Goal: Task Accomplishment & Management: Use online tool/utility

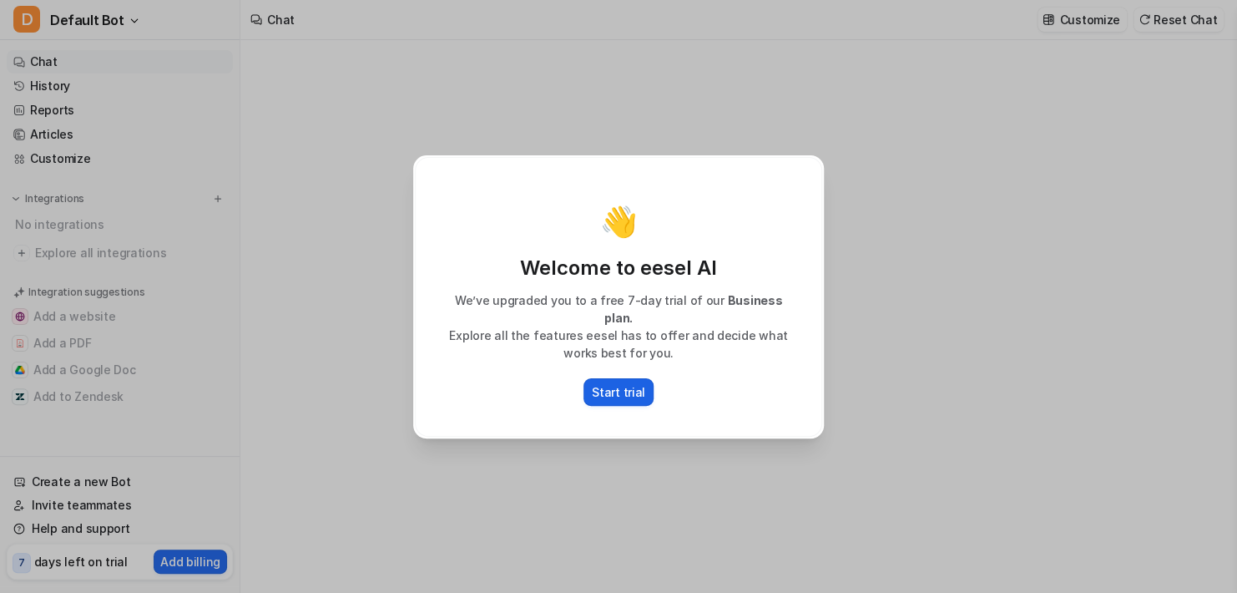
click at [608, 387] on p "Start trial" at bounding box center [618, 392] width 53 height 18
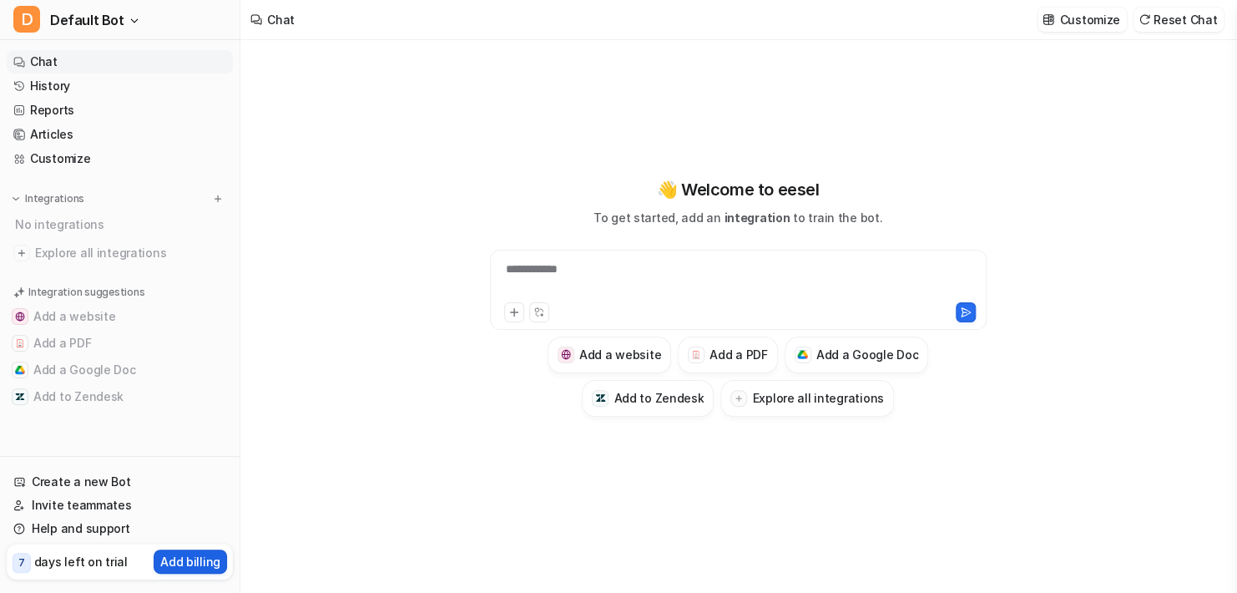
click at [180, 557] on p "Add billing" at bounding box center [190, 561] width 60 height 18
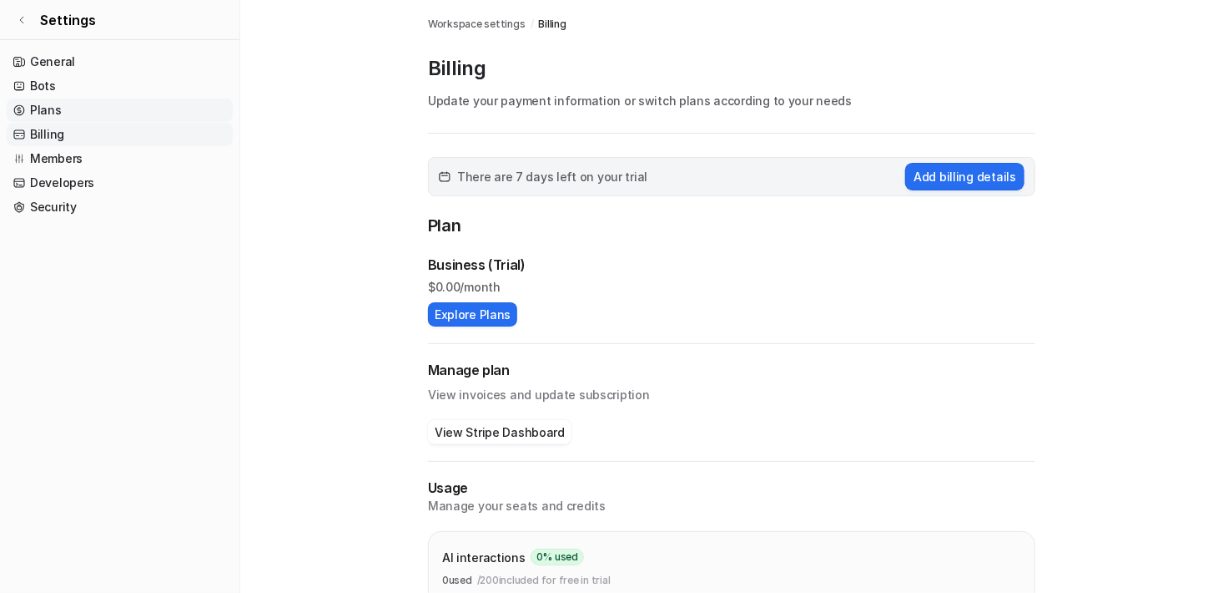
click at [121, 113] on link "Plans" at bounding box center [120, 109] width 226 height 23
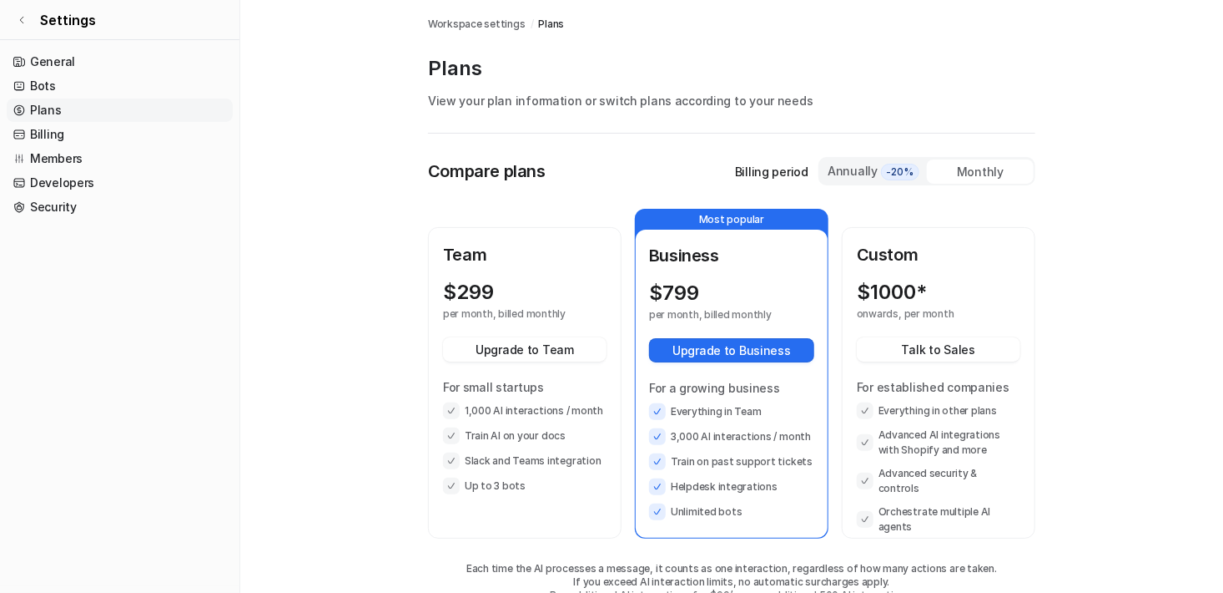
click at [471, 28] on span "Workspace settings" at bounding box center [477, 24] width 98 height 15
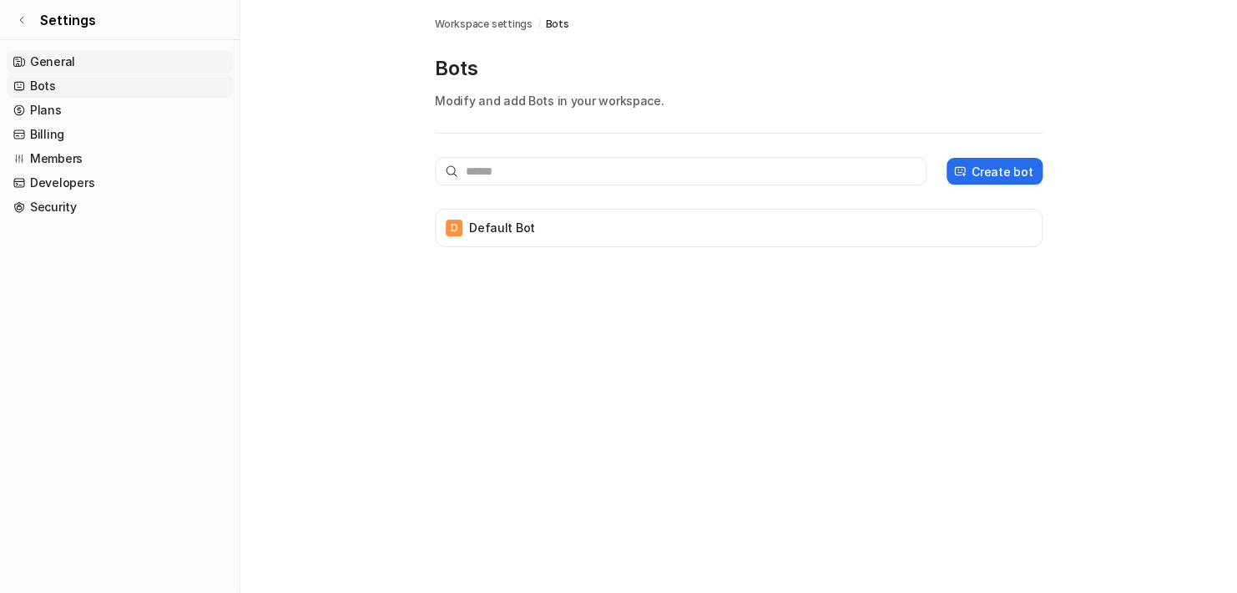
click at [121, 54] on link "General" at bounding box center [120, 61] width 226 height 23
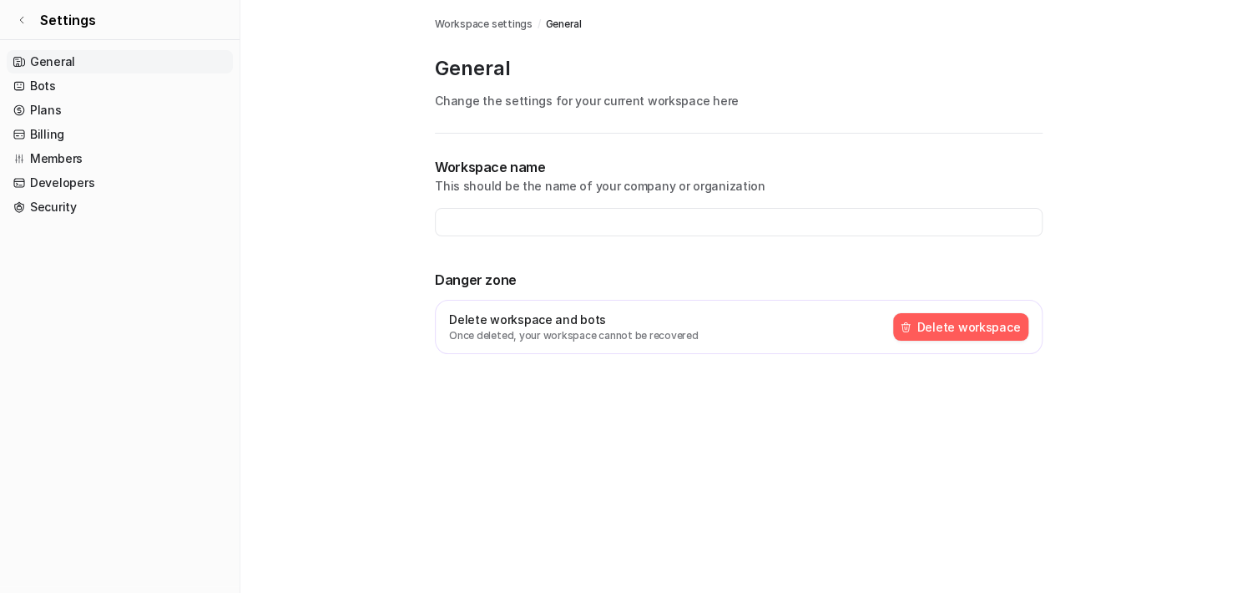
type input "**********"
click at [78, 84] on link "Bots" at bounding box center [120, 85] width 226 height 23
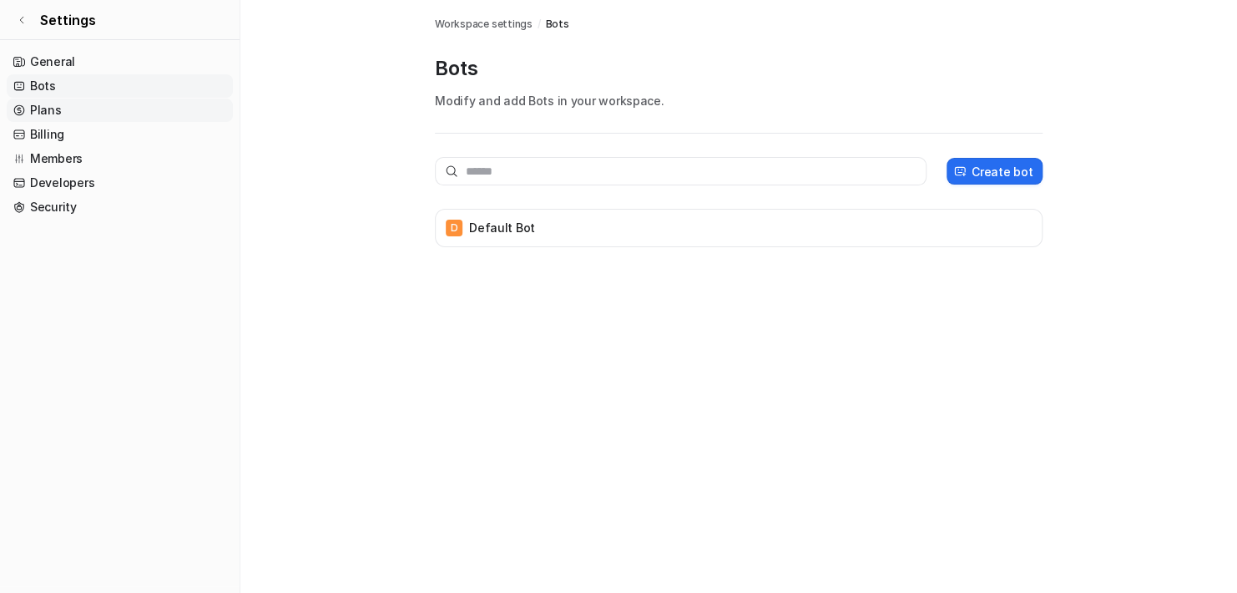
click at [83, 112] on link "Plans" at bounding box center [120, 109] width 226 height 23
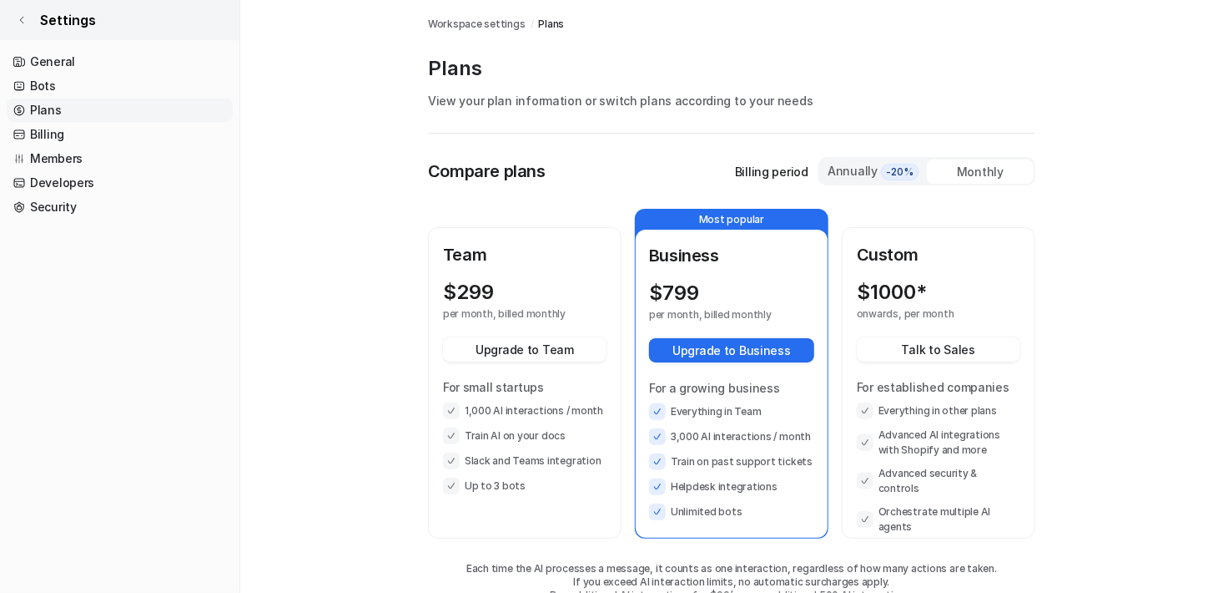
click at [80, 26] on span "Settings" at bounding box center [68, 20] width 56 height 20
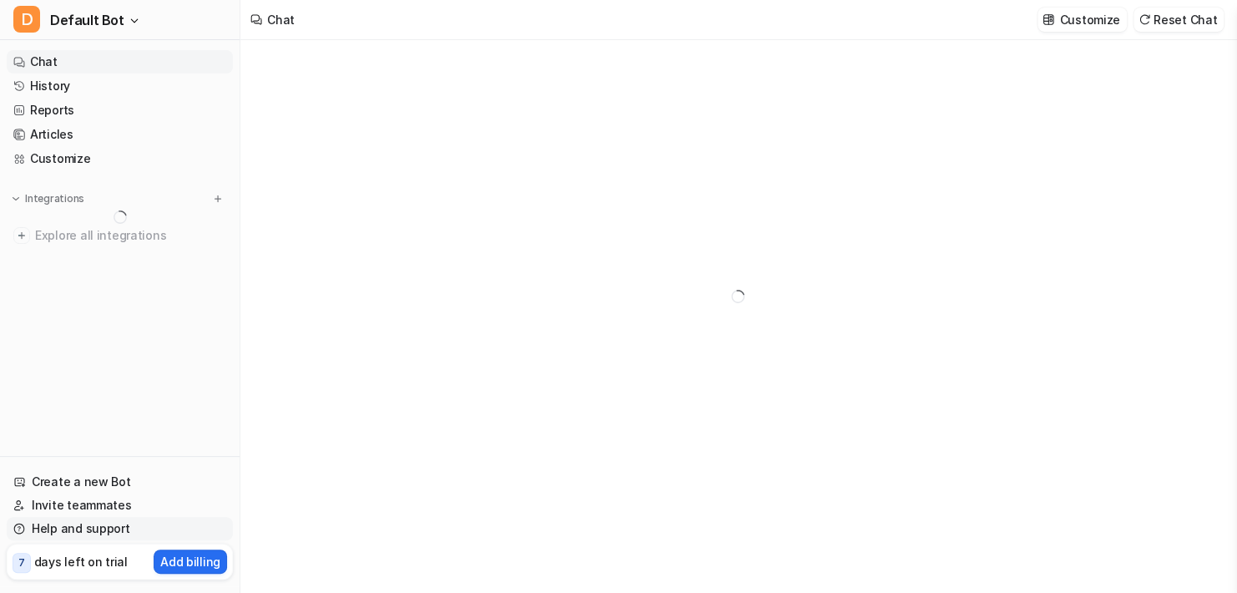
type textarea "**********"
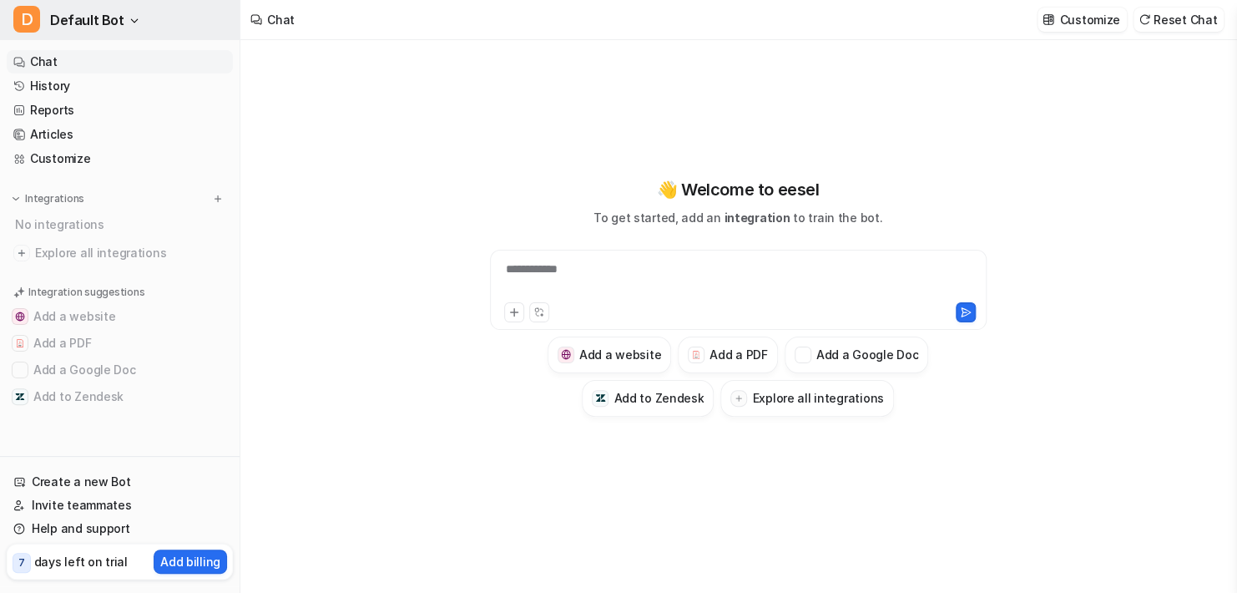
click at [118, 22] on button "D Default Bot" at bounding box center [120, 20] width 240 height 40
click at [134, 22] on button "D Default Bot" at bounding box center [120, 20] width 240 height 40
click at [1112, 21] on p "Customize" at bounding box center [1089, 20] width 60 height 18
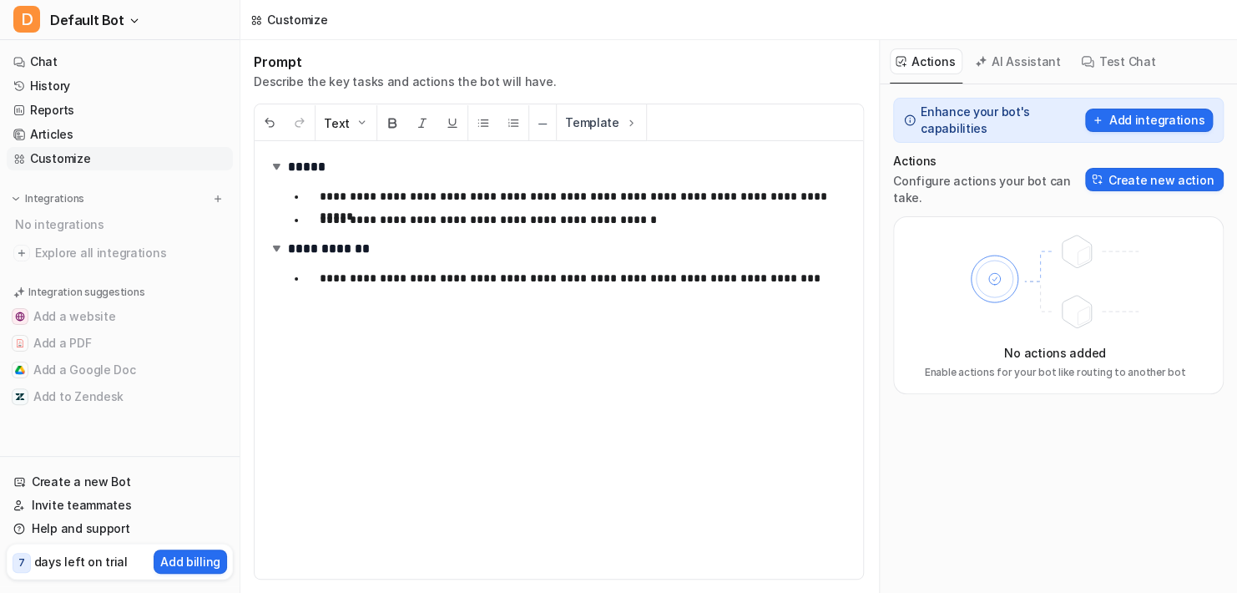
click at [719, 97] on div "**********" at bounding box center [558, 316] width 637 height 552
click at [65, 59] on link "Chat" at bounding box center [120, 61] width 226 height 23
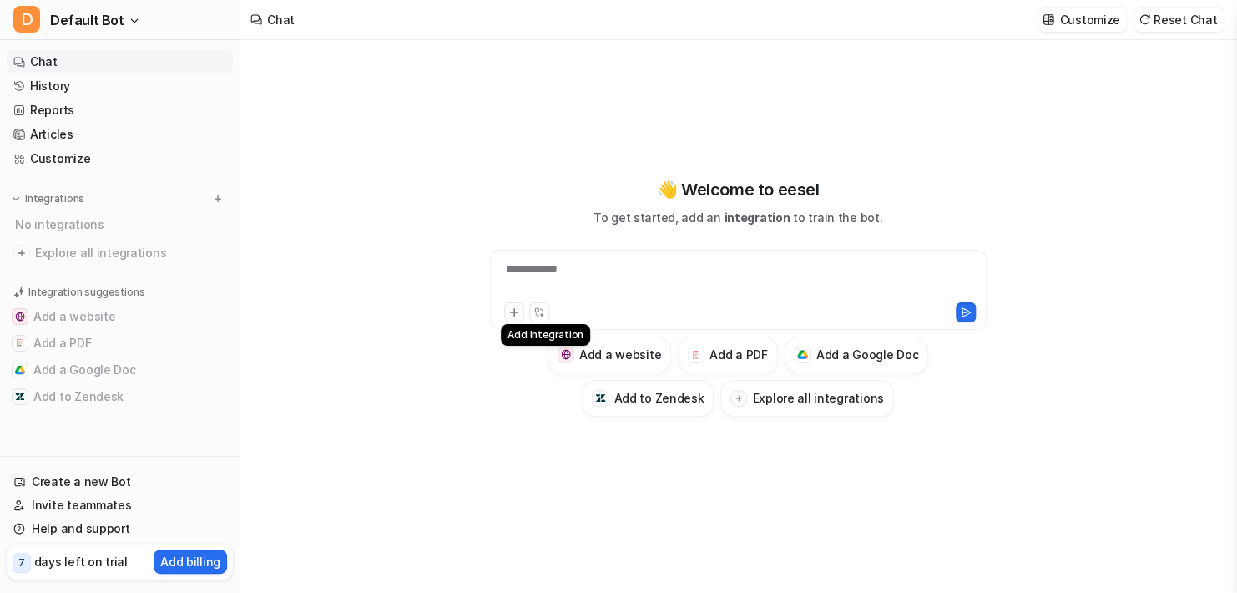
click at [508, 306] on icon at bounding box center [514, 312] width 12 height 12
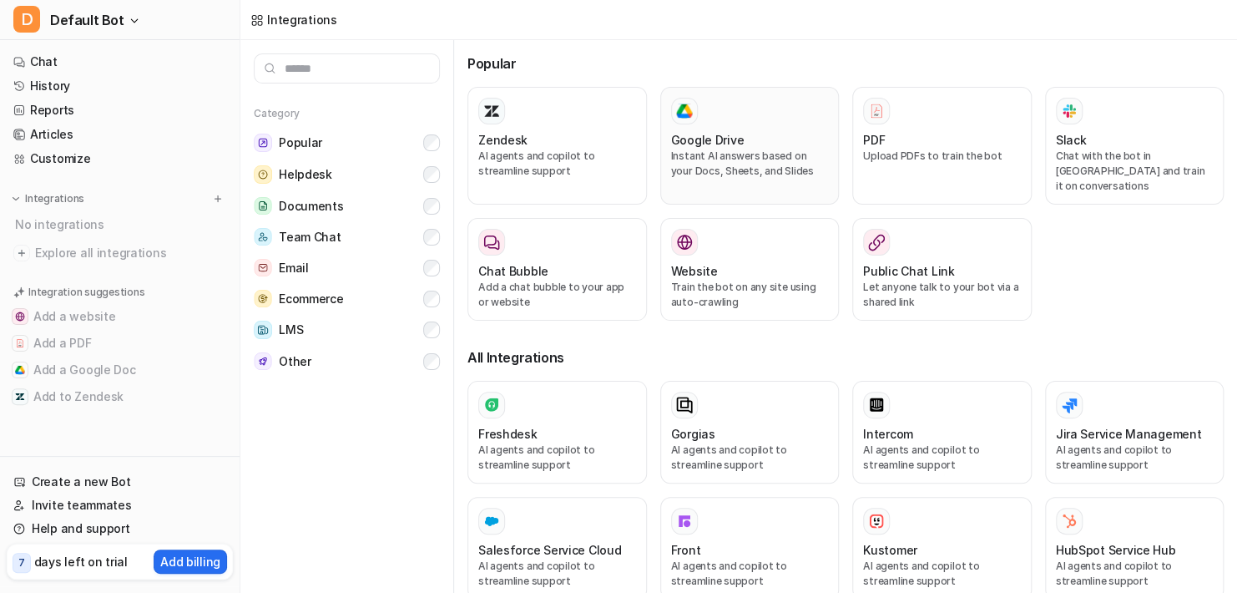
click at [744, 150] on p "Instant AI answers based on your Docs, Sheets, and Slides" at bounding box center [750, 164] width 158 height 30
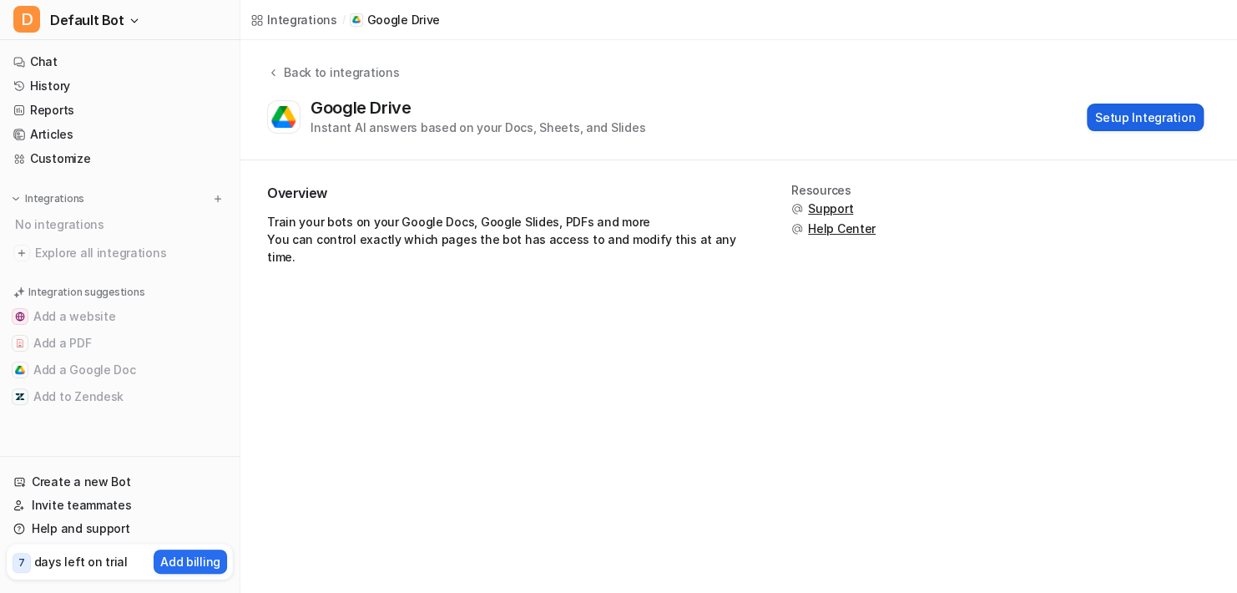
click at [1125, 115] on button "Setup Integration" at bounding box center [1145, 117] width 117 height 28
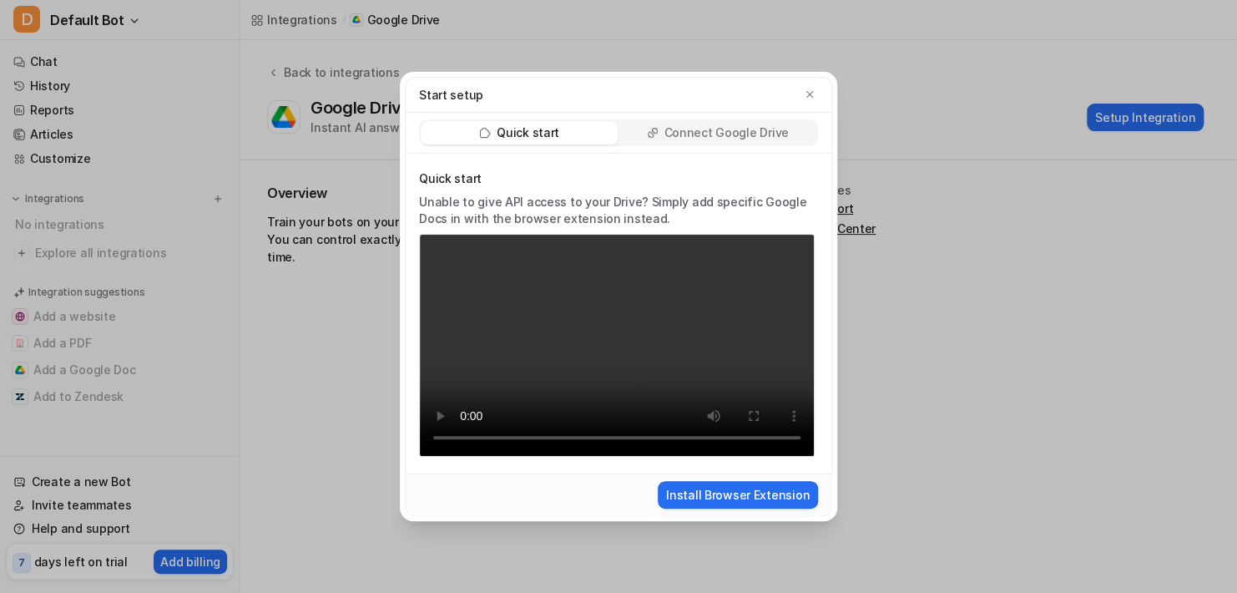
click at [707, 139] on p "Connect Google Drive" at bounding box center [725, 132] width 124 height 17
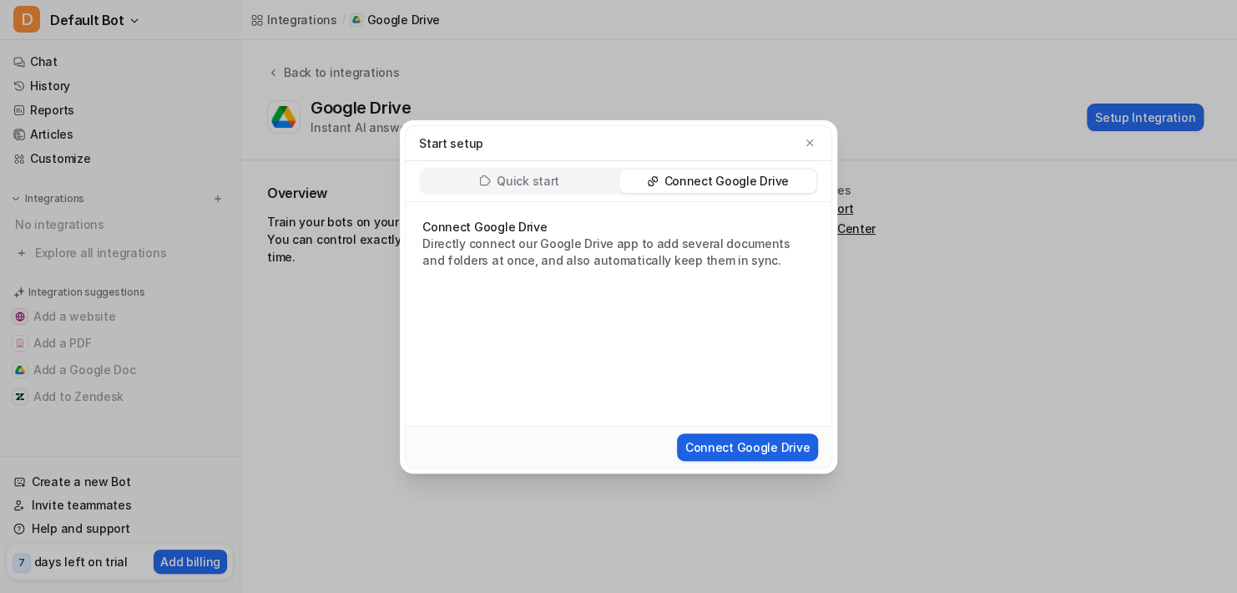
click at [749, 445] on button "Connect Google Drive" at bounding box center [747, 447] width 141 height 28
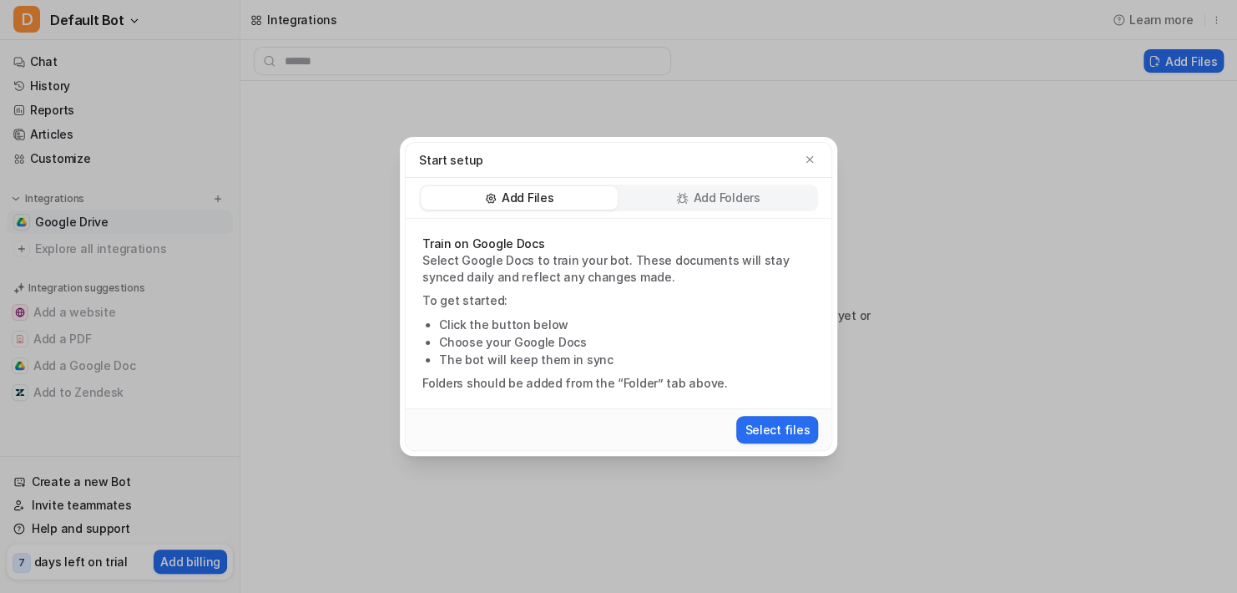
click at [716, 203] on p "Add Folders" at bounding box center [726, 197] width 67 height 17
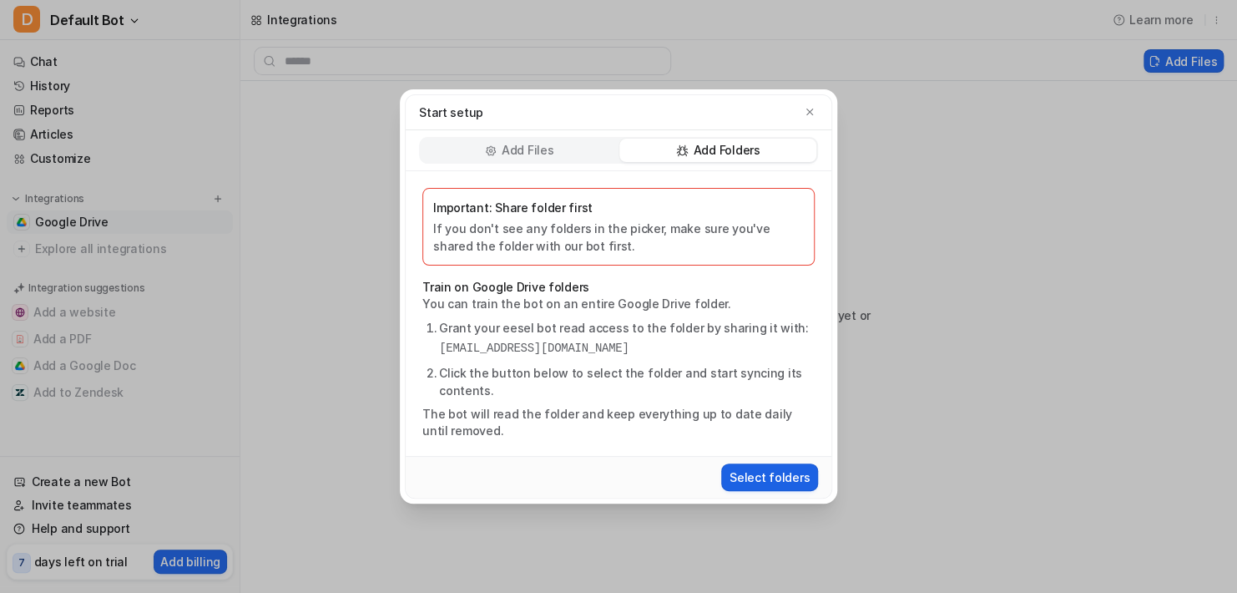
click at [780, 480] on button "Select folders" at bounding box center [769, 477] width 97 height 28
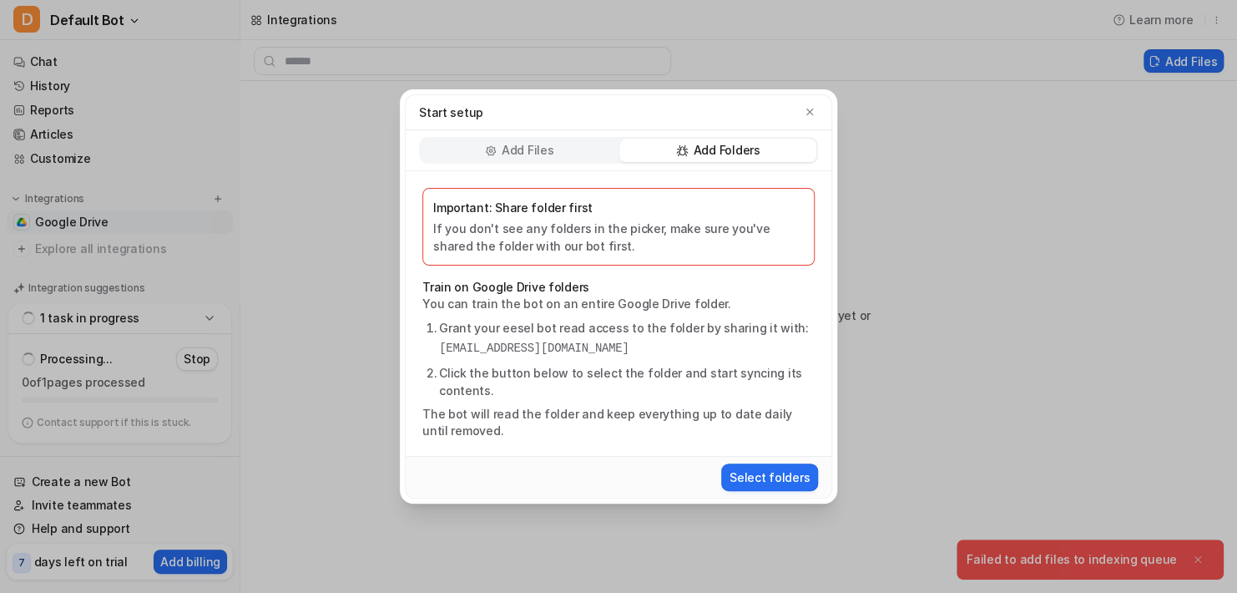
drag, startPoint x: 706, startPoint y: 347, endPoint x: 411, endPoint y: 340, distance: 294.7
click at [411, 340] on div "Important: Share folder first If you don't see any folders in the picker, make …" at bounding box center [619, 313] width 426 height 285
copy pre "[EMAIL_ADDRESS][DOMAIN_NAME]"
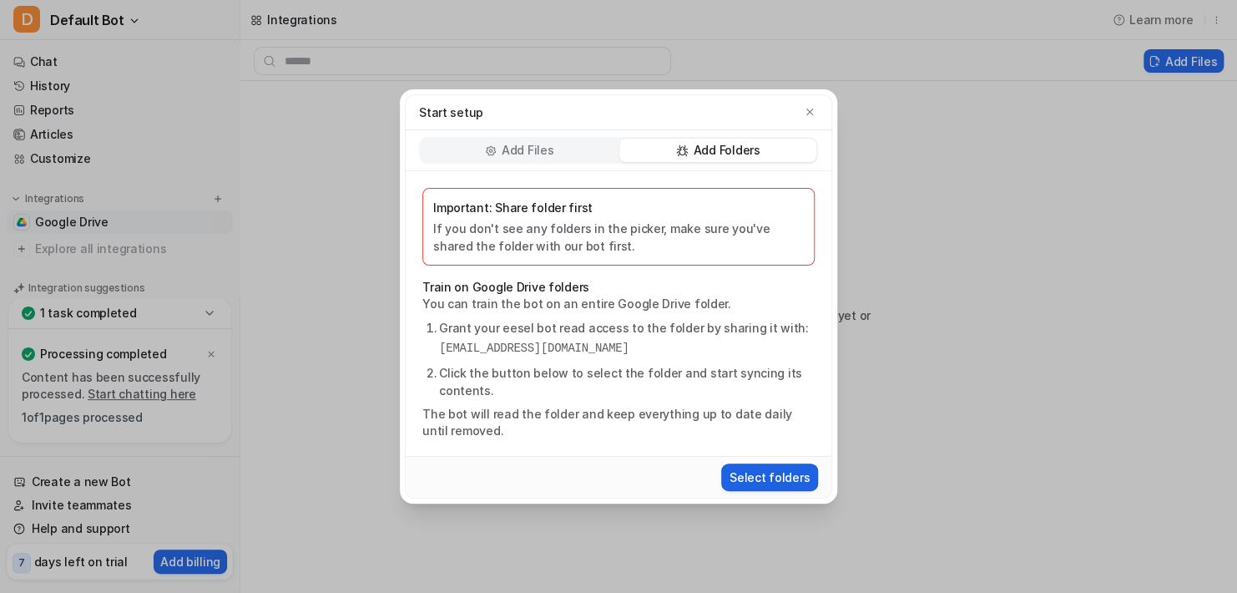
click at [765, 472] on button "Select folders" at bounding box center [769, 477] width 97 height 28
click at [810, 113] on icon "button" at bounding box center [809, 111] width 7 height 7
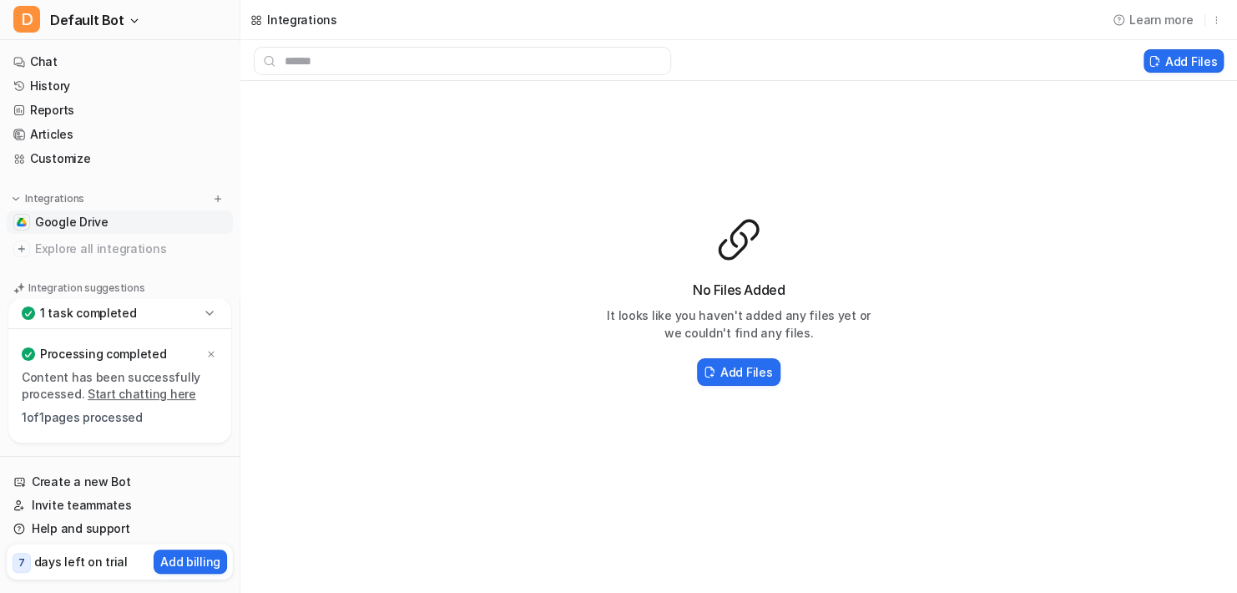
click at [331, 299] on div "No Files Added It looks like you haven't added any files yet or we couldn't fin…" at bounding box center [738, 302] width 996 height 442
click at [128, 217] on link "Google Drive" at bounding box center [120, 221] width 226 height 23
click at [749, 372] on h2 "Add Files" at bounding box center [746, 372] width 52 height 18
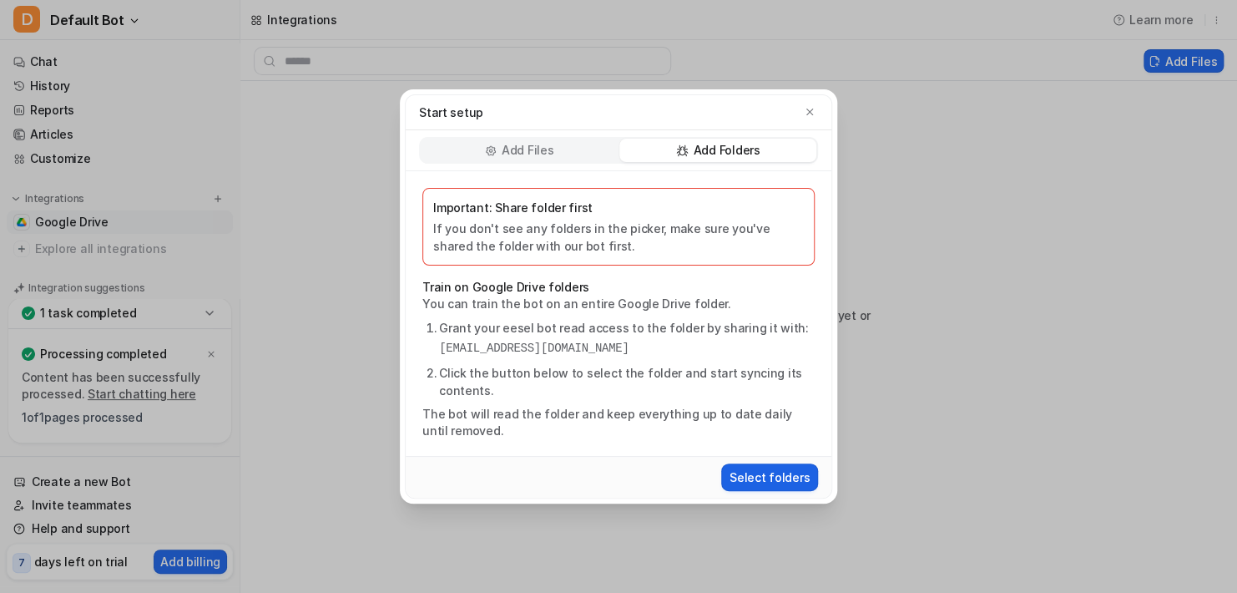
click at [749, 479] on button "Select folders" at bounding box center [769, 477] width 97 height 28
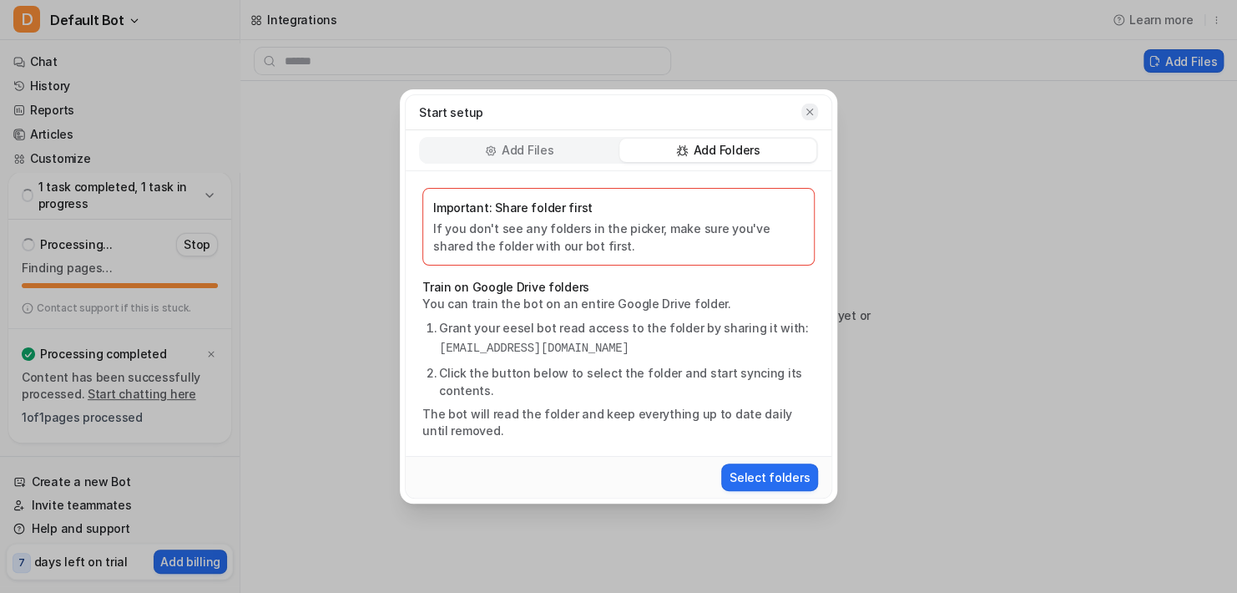
click at [812, 116] on icon "button" at bounding box center [810, 112] width 12 height 12
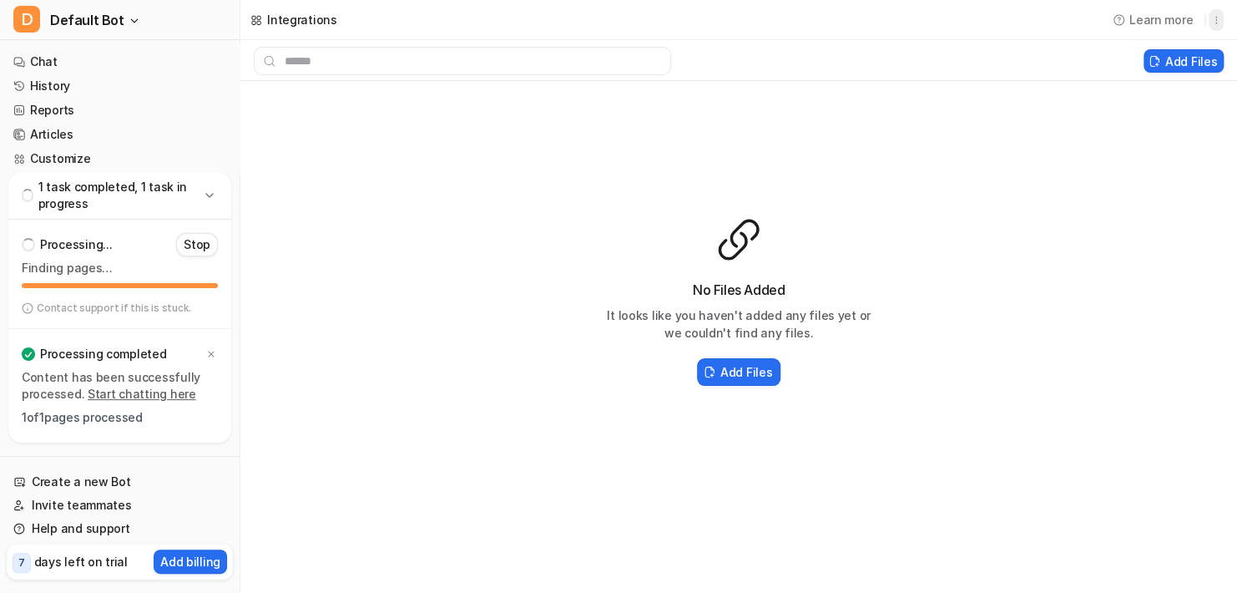
click at [1221, 22] on icon "button" at bounding box center [1216, 20] width 12 height 12
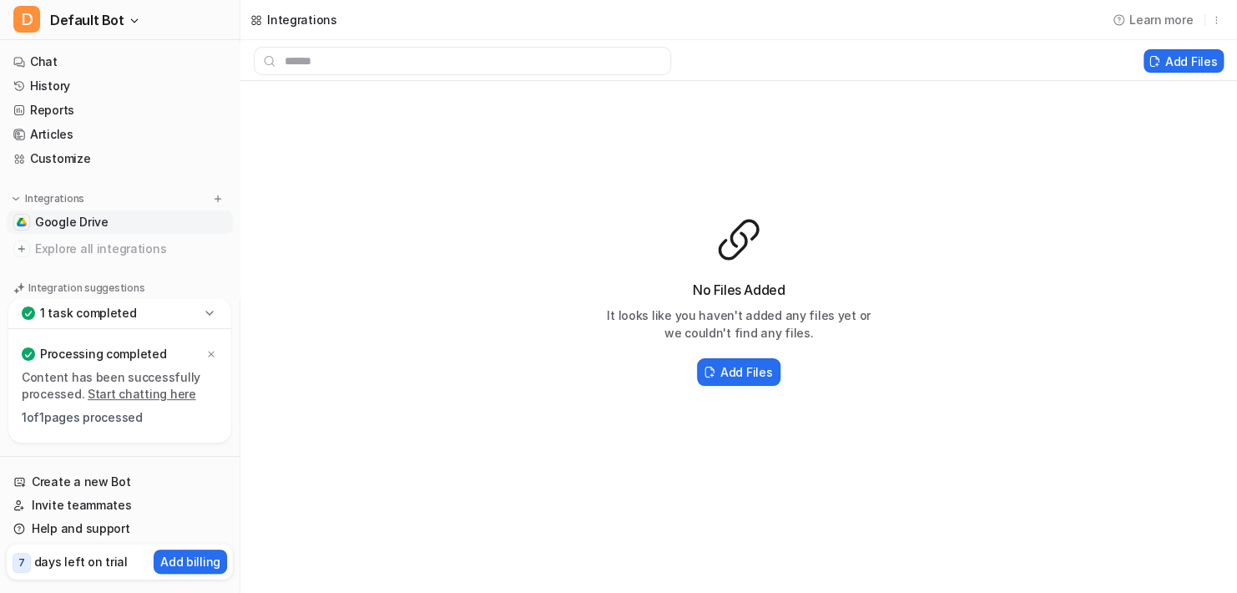
click at [141, 231] on link "Google Drive" at bounding box center [120, 221] width 226 height 23
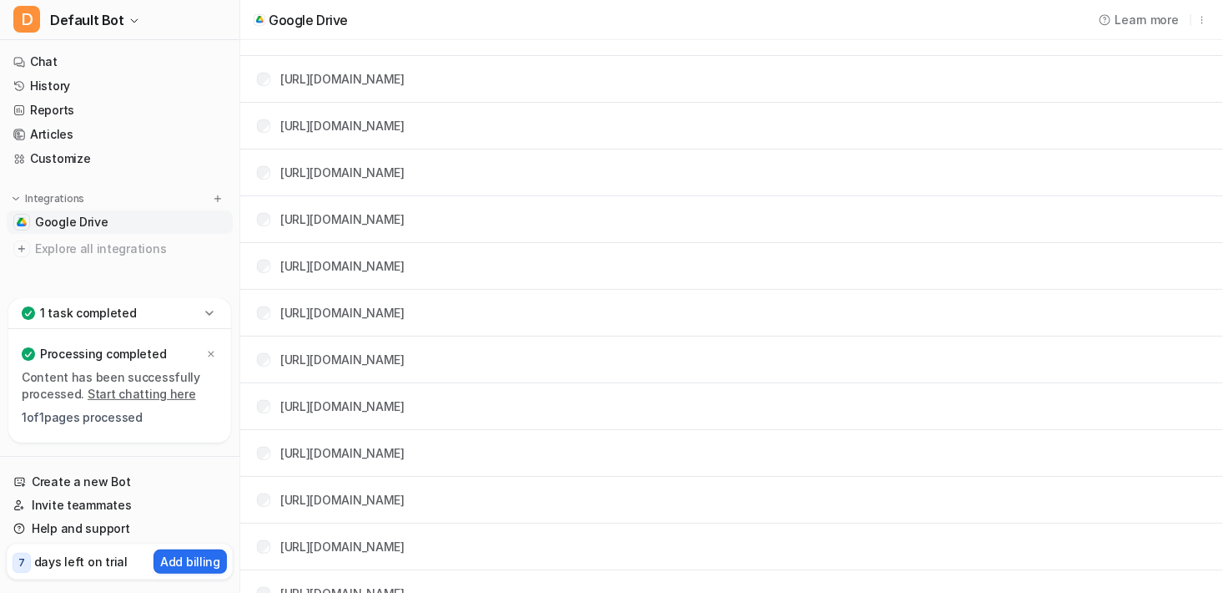
scroll to position [26, 0]
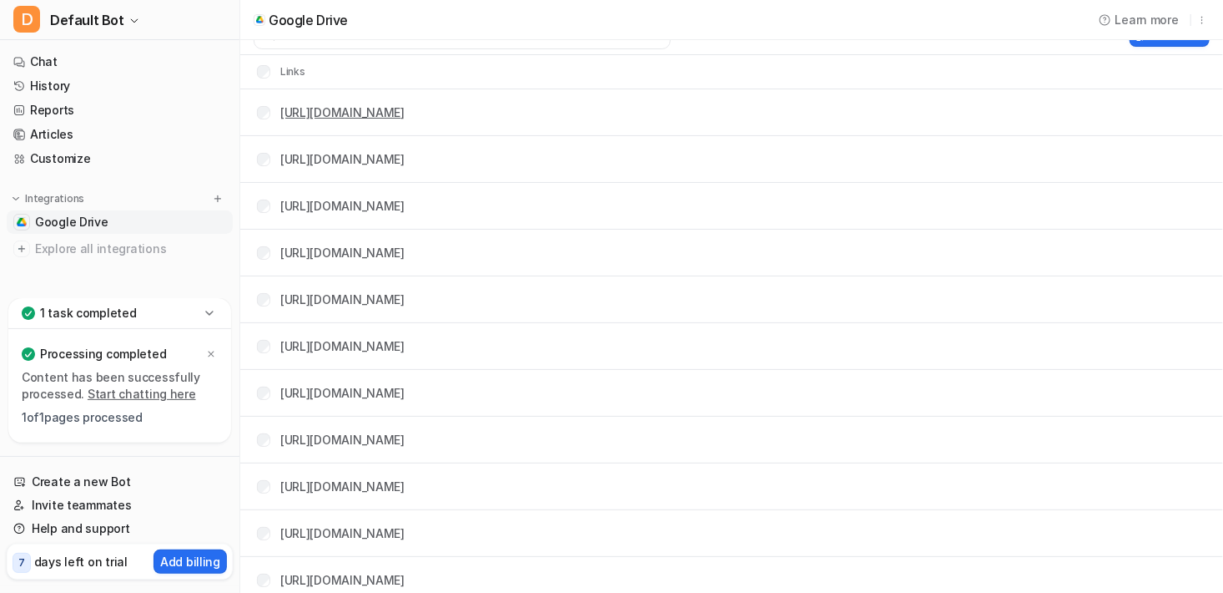
click at [405, 114] on link "https://drive.google.com/drive/folders/1486_ZMEh-mVIoLHwpoj0KbVDEOVl3oKe" at bounding box center [342, 112] width 124 height 14
click at [405, 154] on link "https://docs.google.com/document/d/1oBP4NLPeuI8G8XYb5pnZCBik1oldvUrV2kPXvGQBBgI…" at bounding box center [342, 159] width 124 height 14
click at [405, 204] on link "https://docs.google.com/.../edit" at bounding box center [342, 206] width 124 height 14
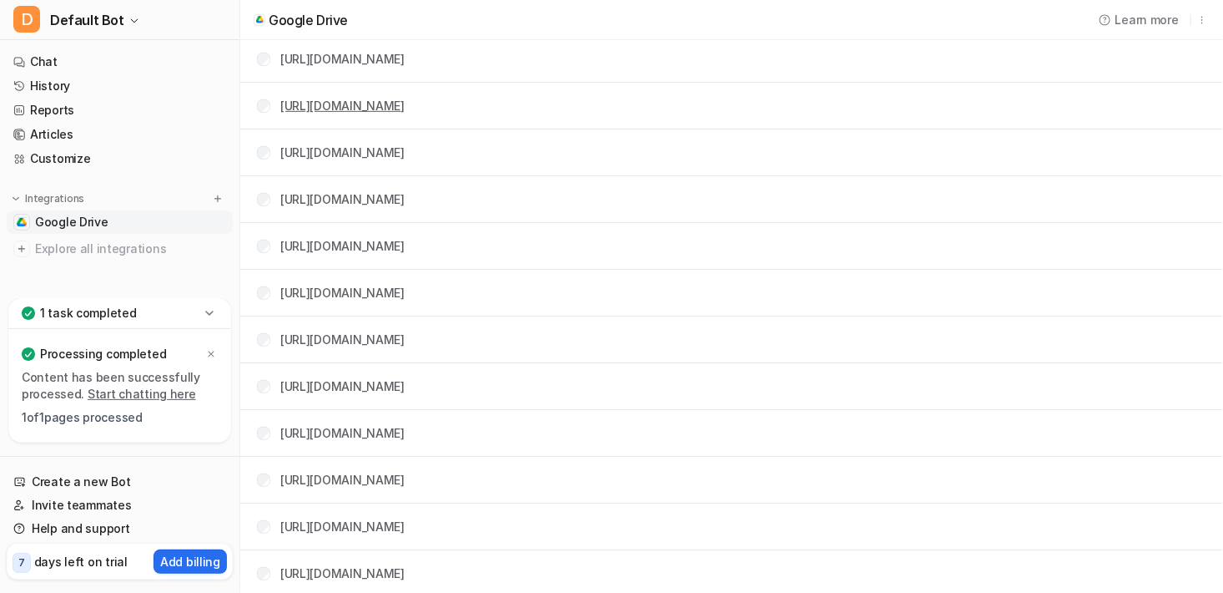
scroll to position [443, 0]
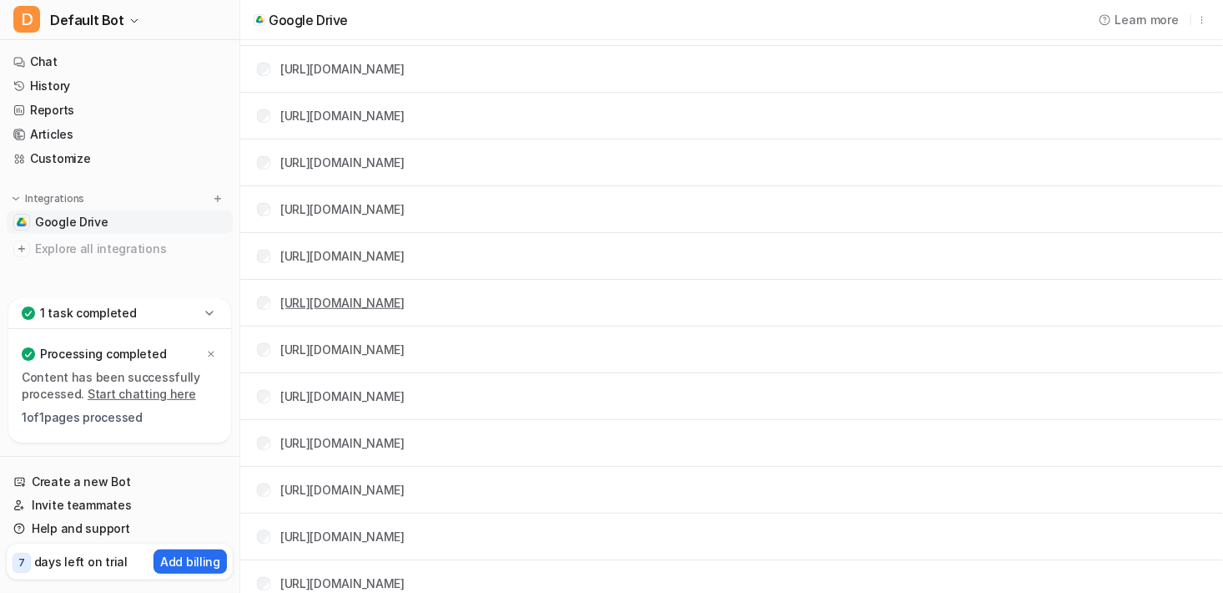
click at [405, 303] on link "https://docs.google.com/.../edit" at bounding box center [342, 302] width 124 height 14
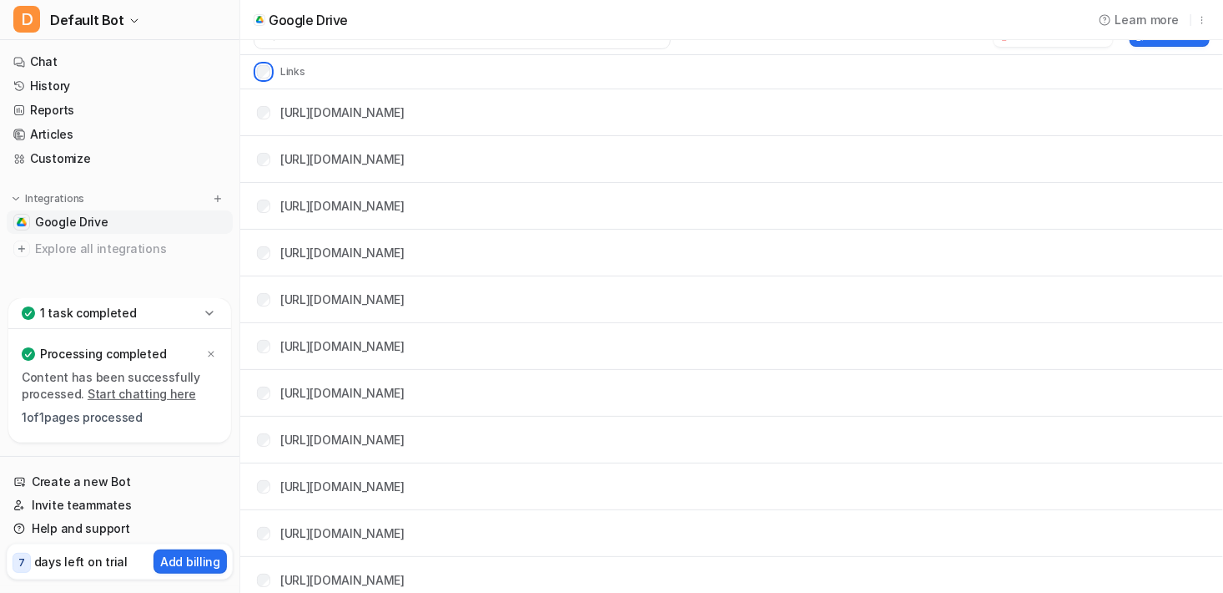
scroll to position [0, 0]
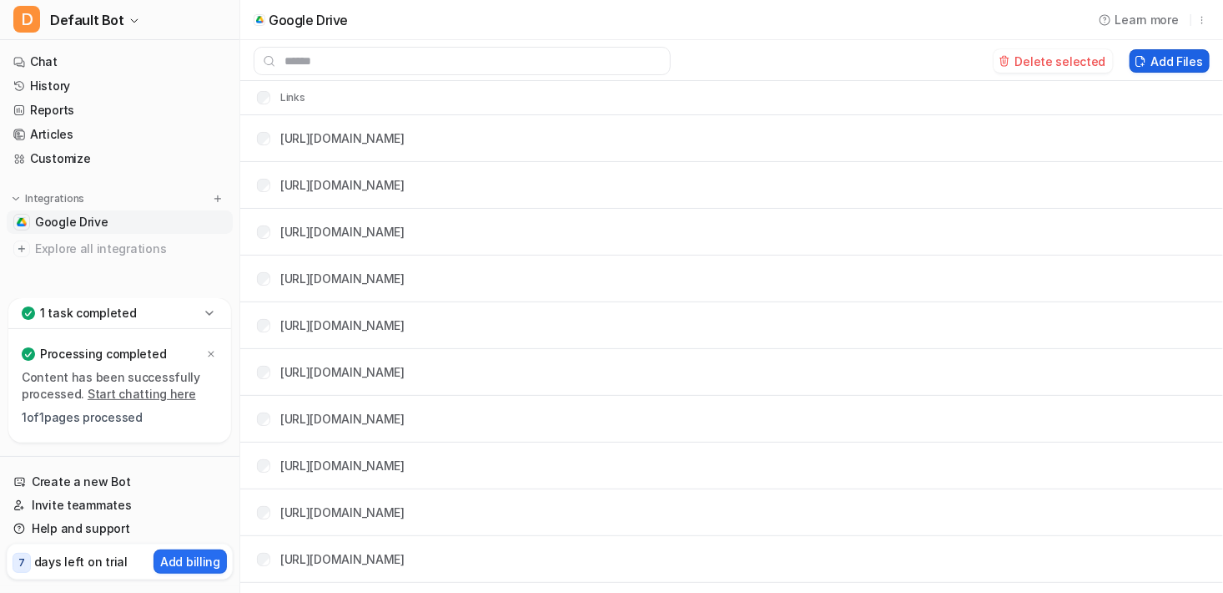
click at [1166, 55] on button "Add Files" at bounding box center [1170, 60] width 80 height 23
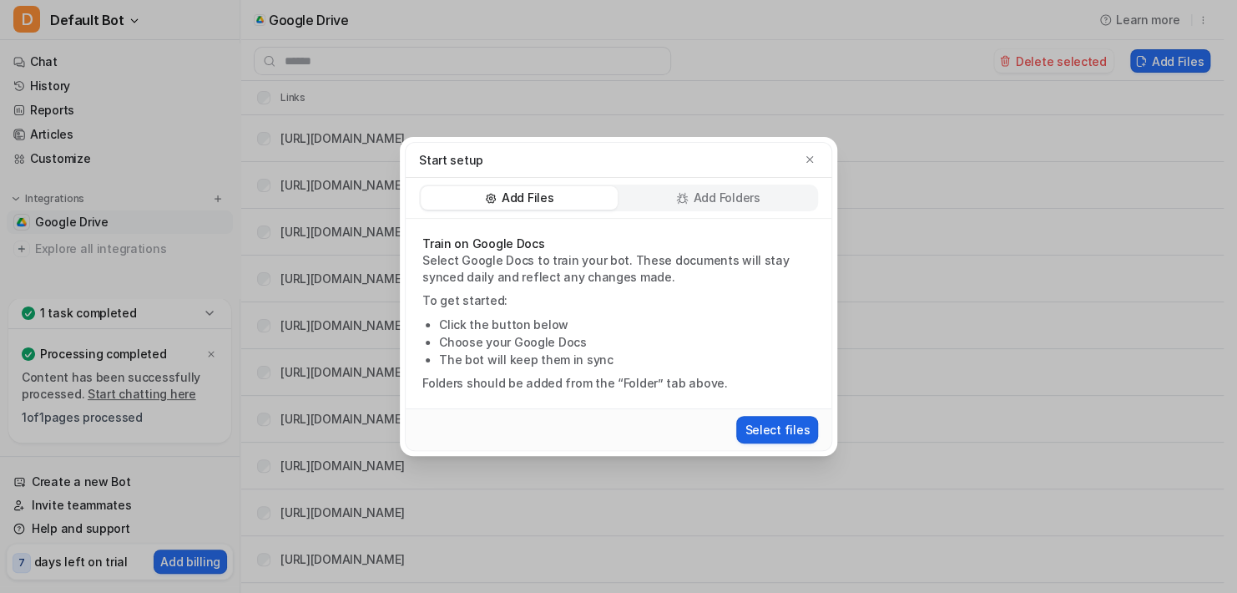
click at [789, 431] on button "Select files" at bounding box center [777, 430] width 82 height 28
click at [782, 432] on button "Select files" at bounding box center [777, 430] width 82 height 28
click at [812, 157] on icon "button" at bounding box center [810, 160] width 12 height 12
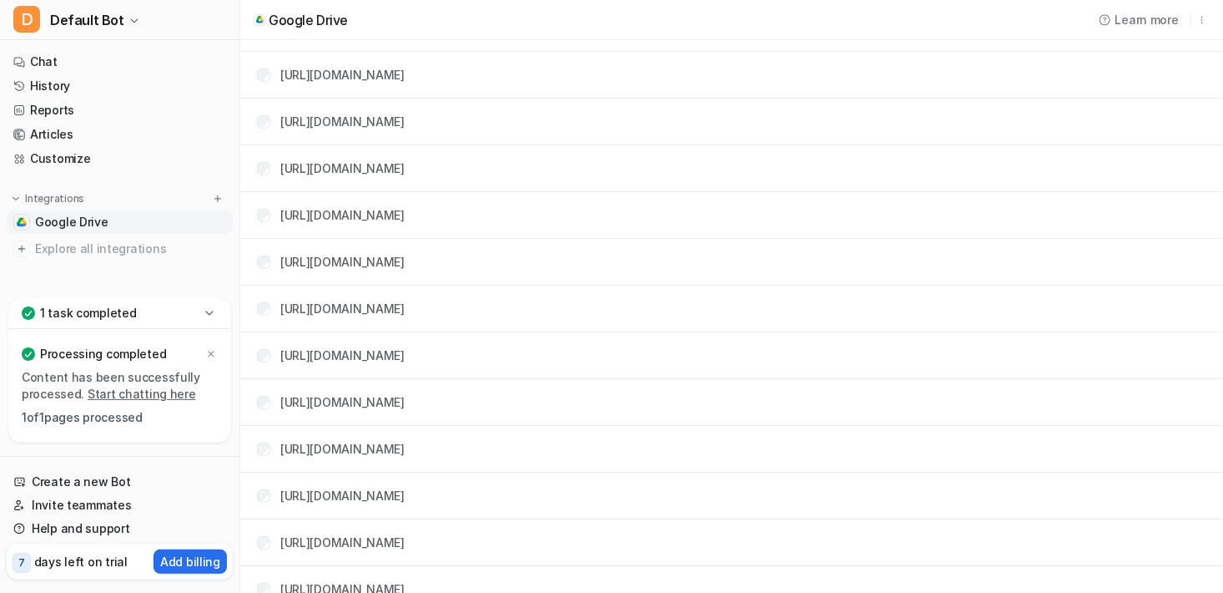
scroll to position [334, 0]
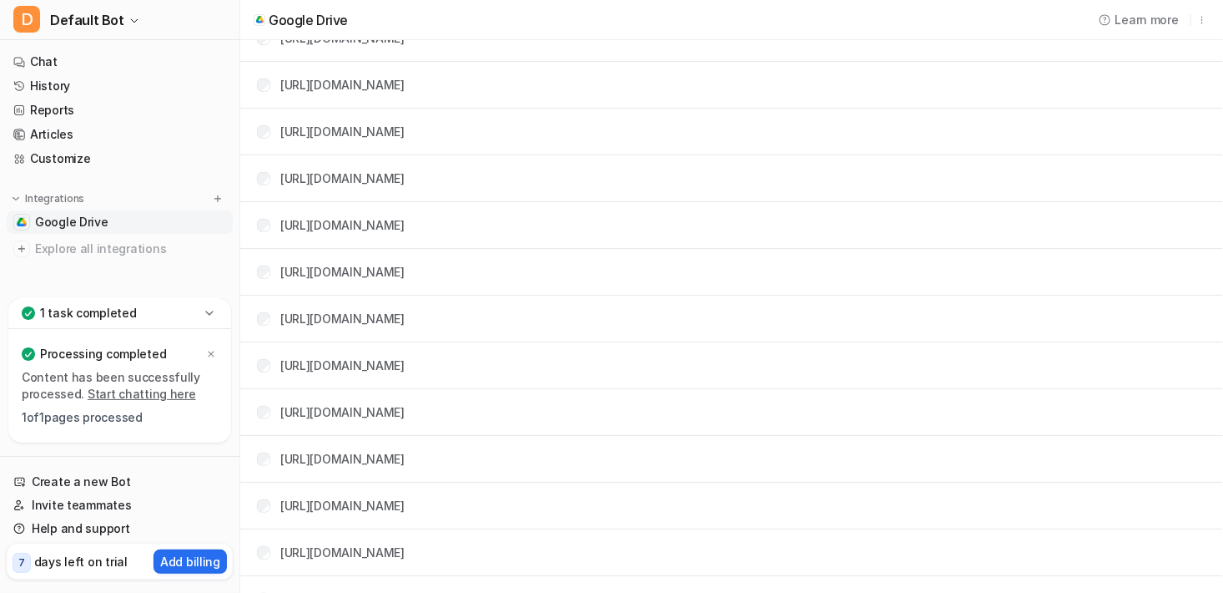
click at [389, 403] on div "https://docs.google.com/.../edit" at bounding box center [342, 412] width 124 height 18
click at [391, 409] on link "https://docs.google.com/.../edit" at bounding box center [342, 412] width 124 height 14
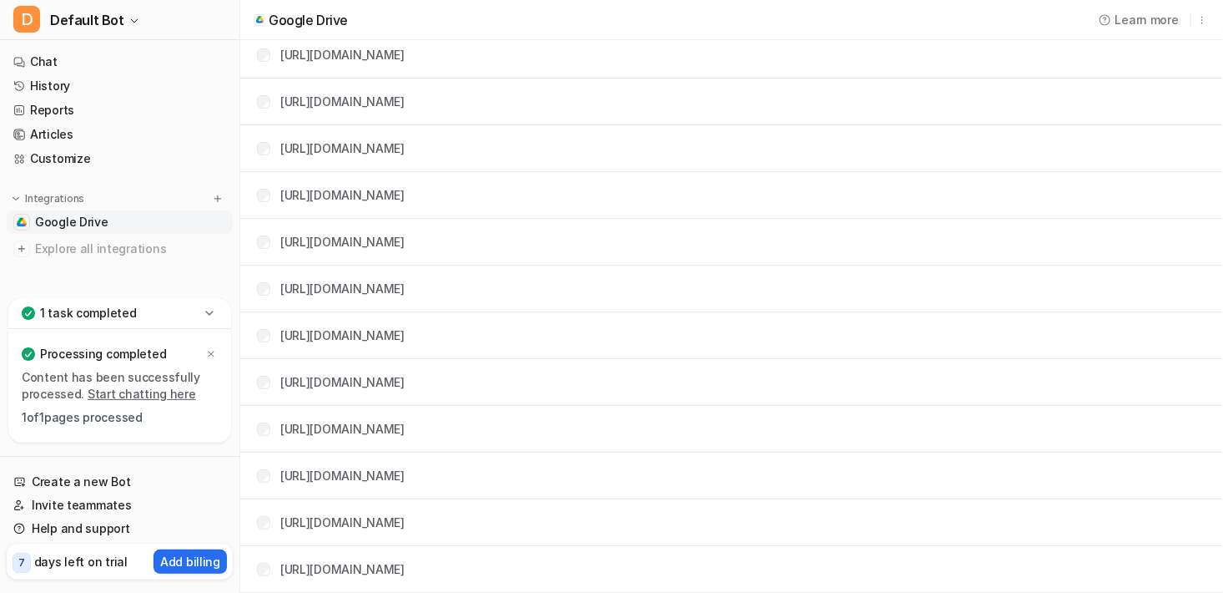
scroll to position [0, 0]
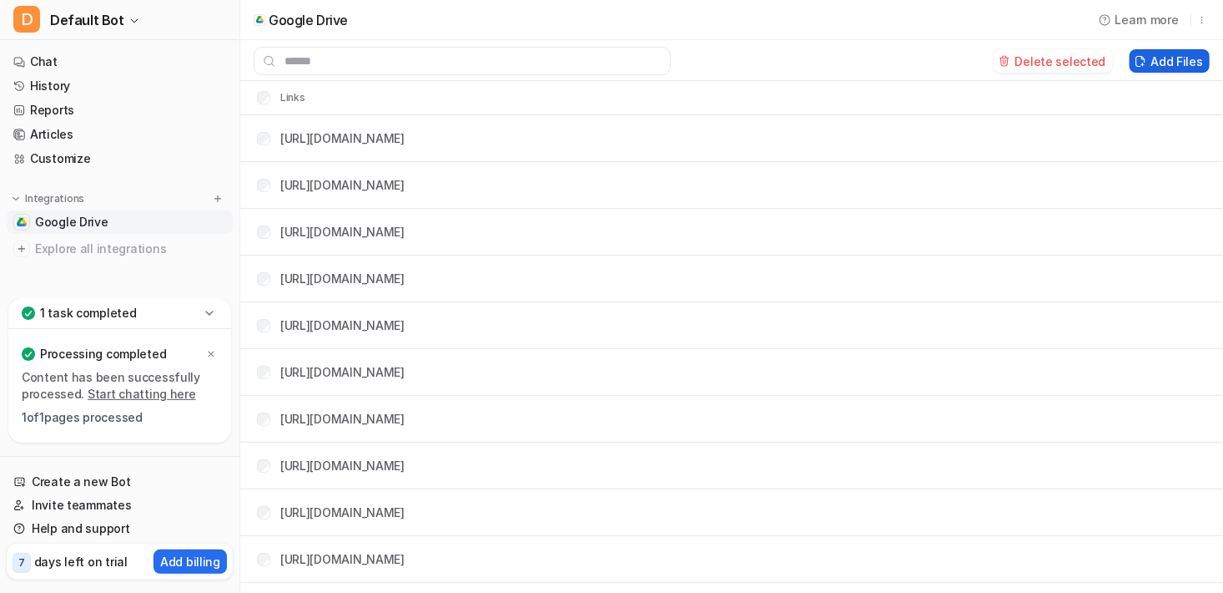
click at [1182, 65] on button "Add Files" at bounding box center [1170, 60] width 80 height 23
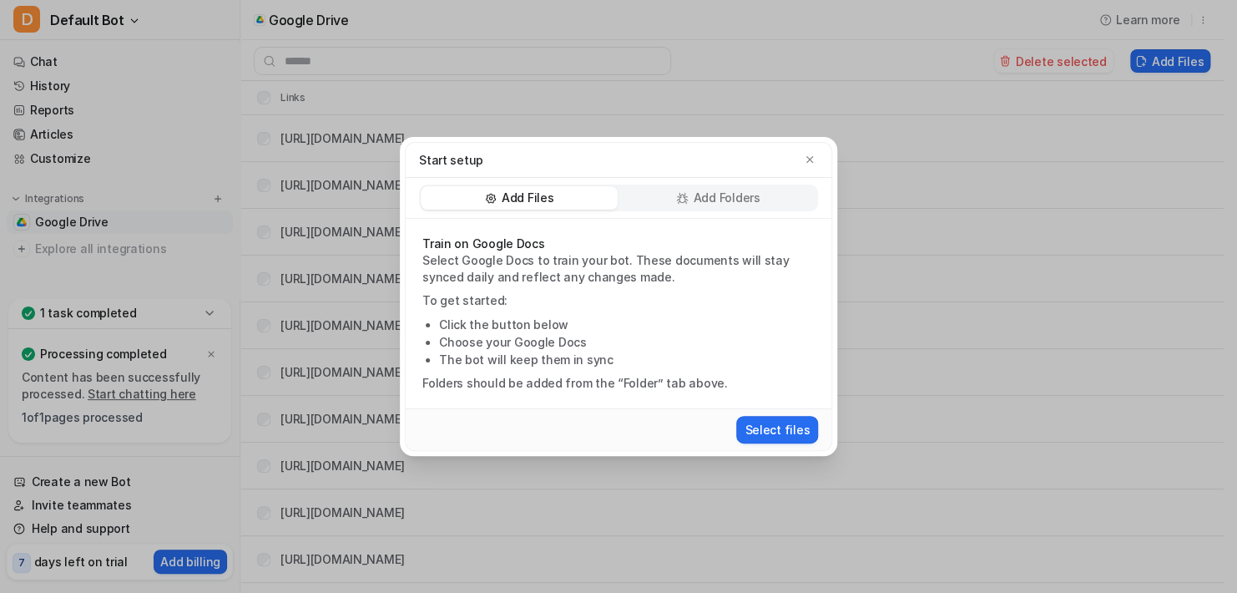
click at [709, 195] on p "Add Folders" at bounding box center [726, 197] width 67 height 17
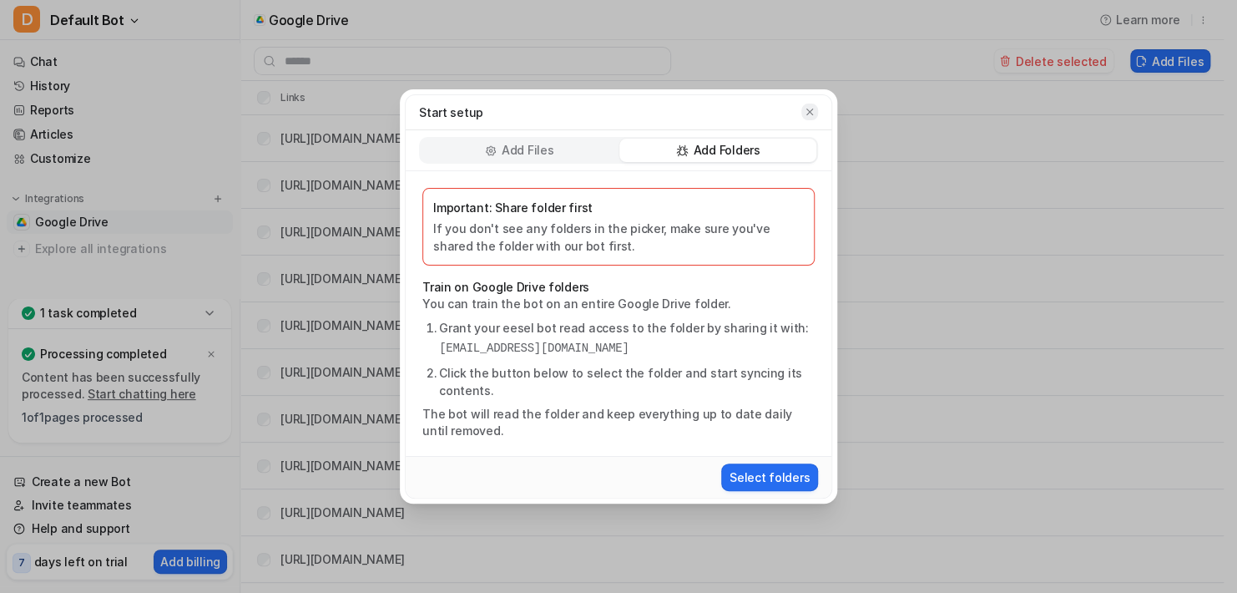
click at [808, 108] on icon "button" at bounding box center [810, 112] width 12 height 12
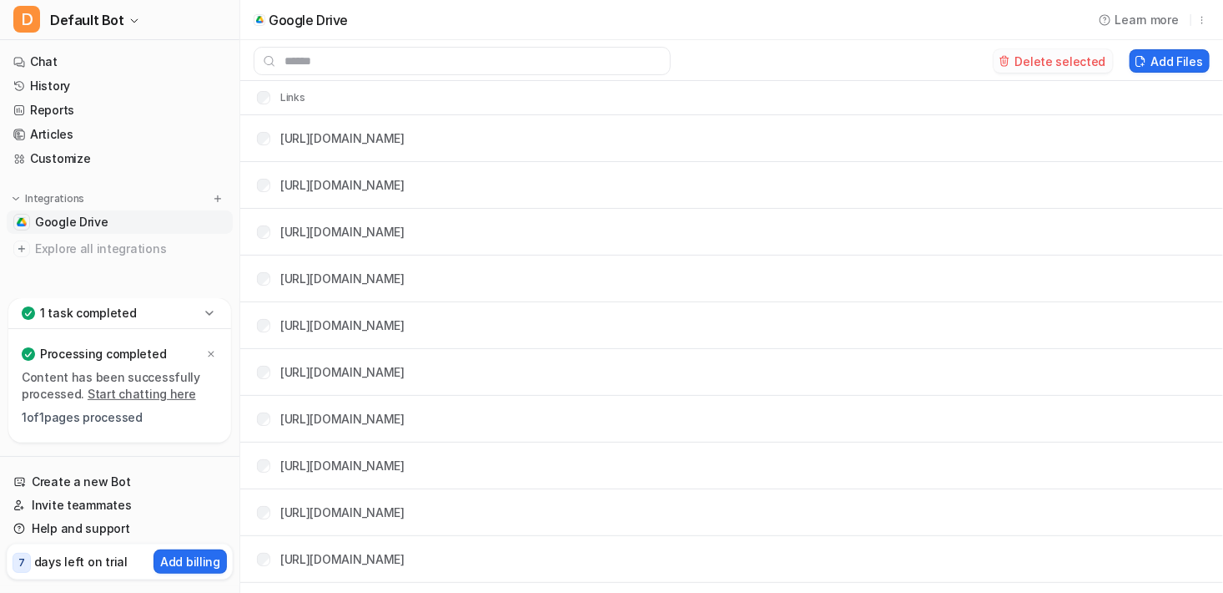
click at [1082, 62] on button "Delete selected" at bounding box center [1053, 60] width 119 height 23
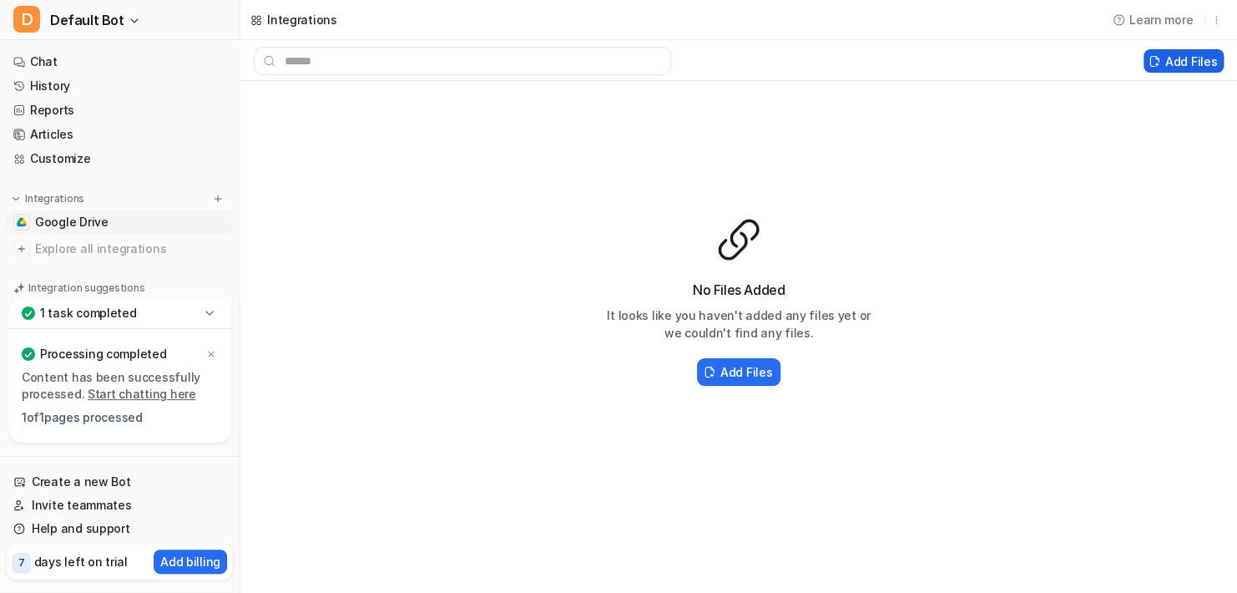
click at [1193, 65] on button "Add Files" at bounding box center [1183, 60] width 80 height 23
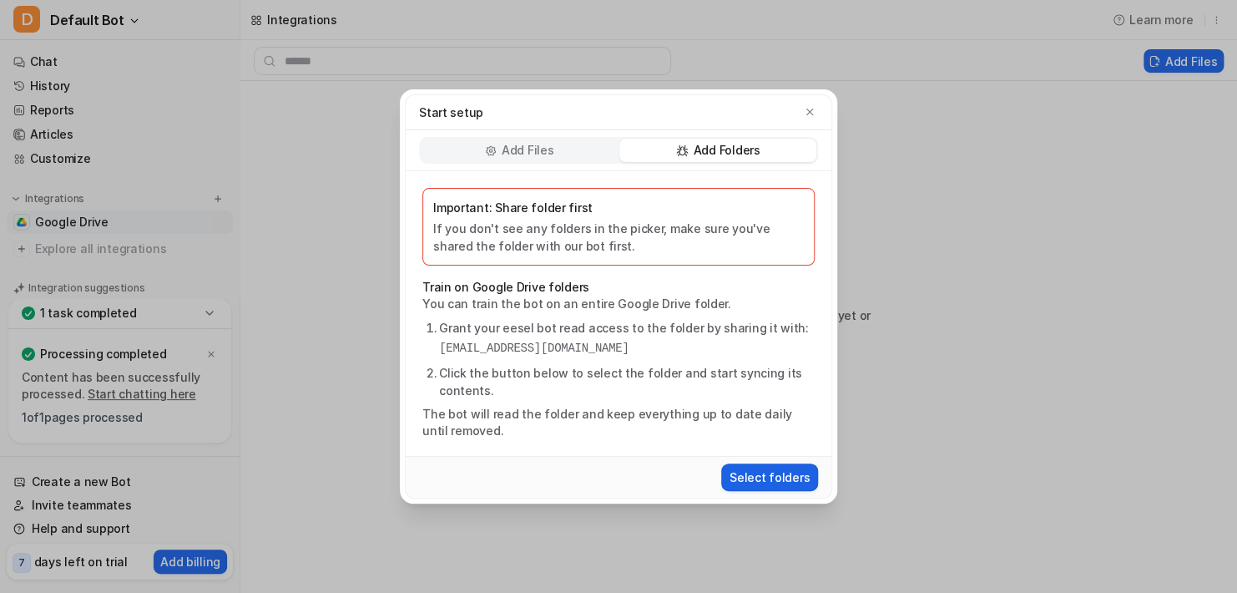
click at [787, 472] on button "Select folders" at bounding box center [769, 477] width 97 height 28
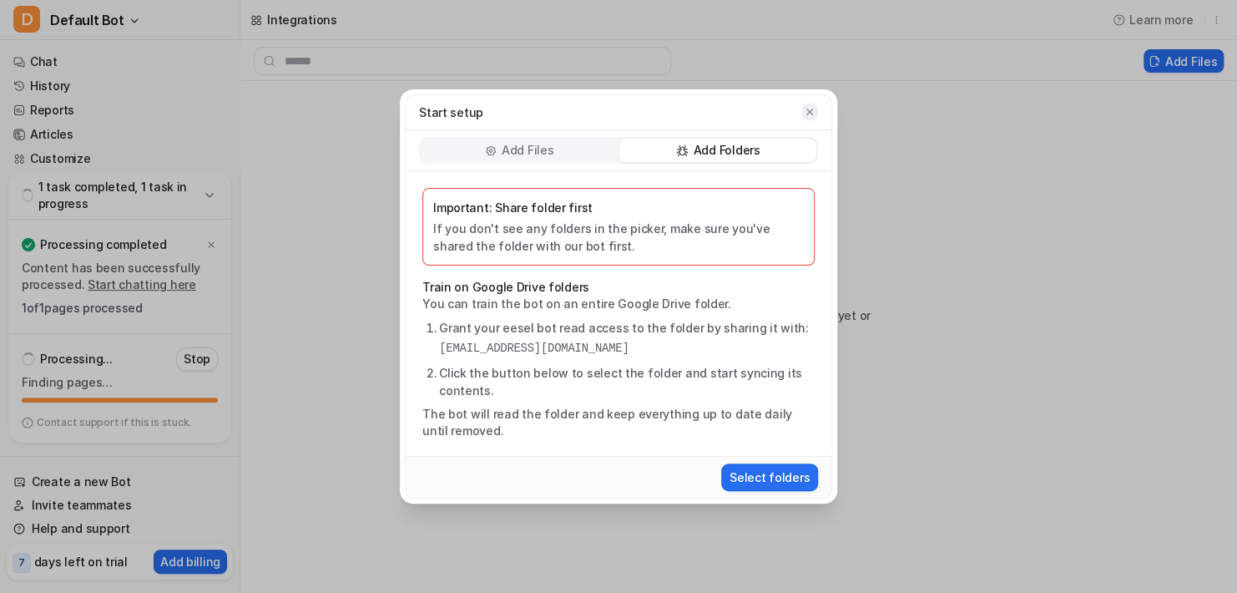
click at [802, 112] on button "button" at bounding box center [809, 111] width 17 height 17
